Goal: Find specific page/section: Find specific page/section

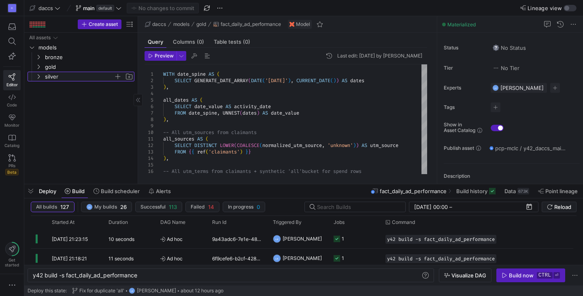
click at [37, 79] on y42-icon "Press SPACE to select this row." at bounding box center [38, 76] width 6 height 6
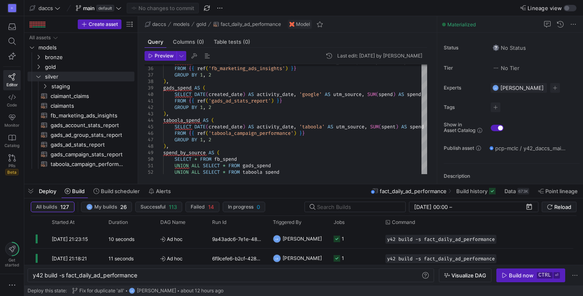
click at [392, 17] on div "daccs models gold fact_daily_ad_performance Model" at bounding box center [287, 24] width 299 height 17
